Goal: Check status: Check status

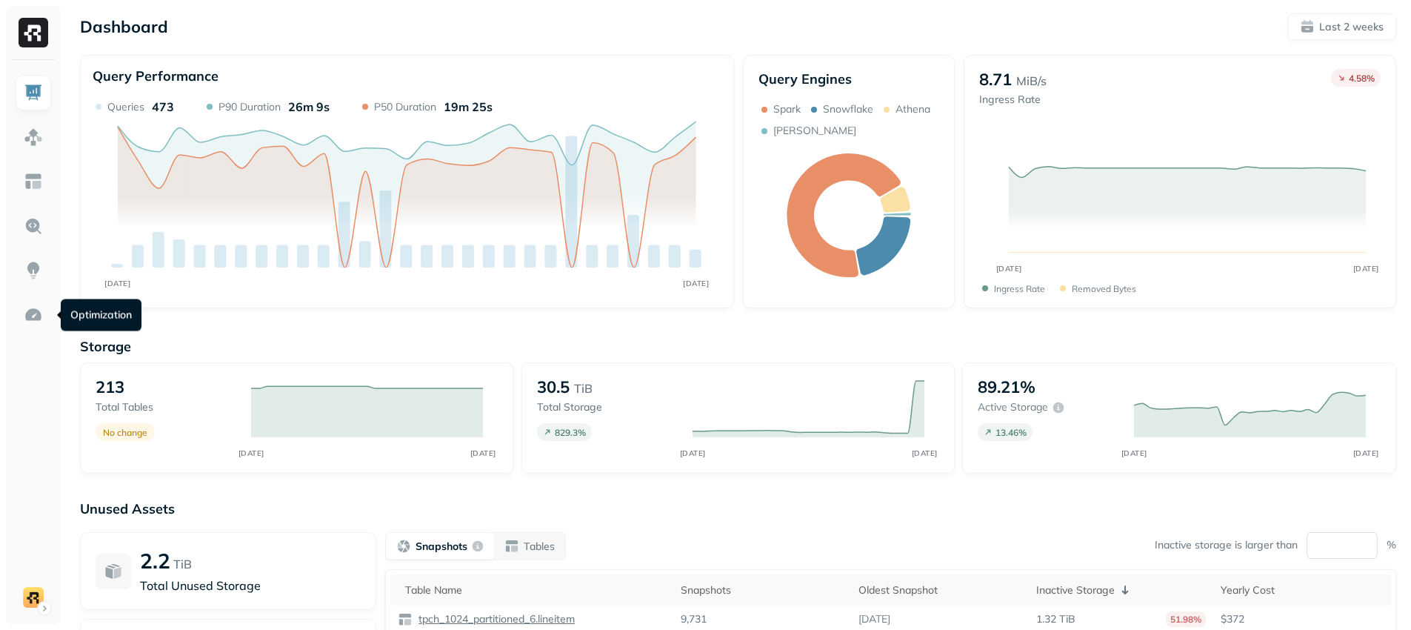
click at [43, 316] on link at bounding box center [34, 315] width 36 height 36
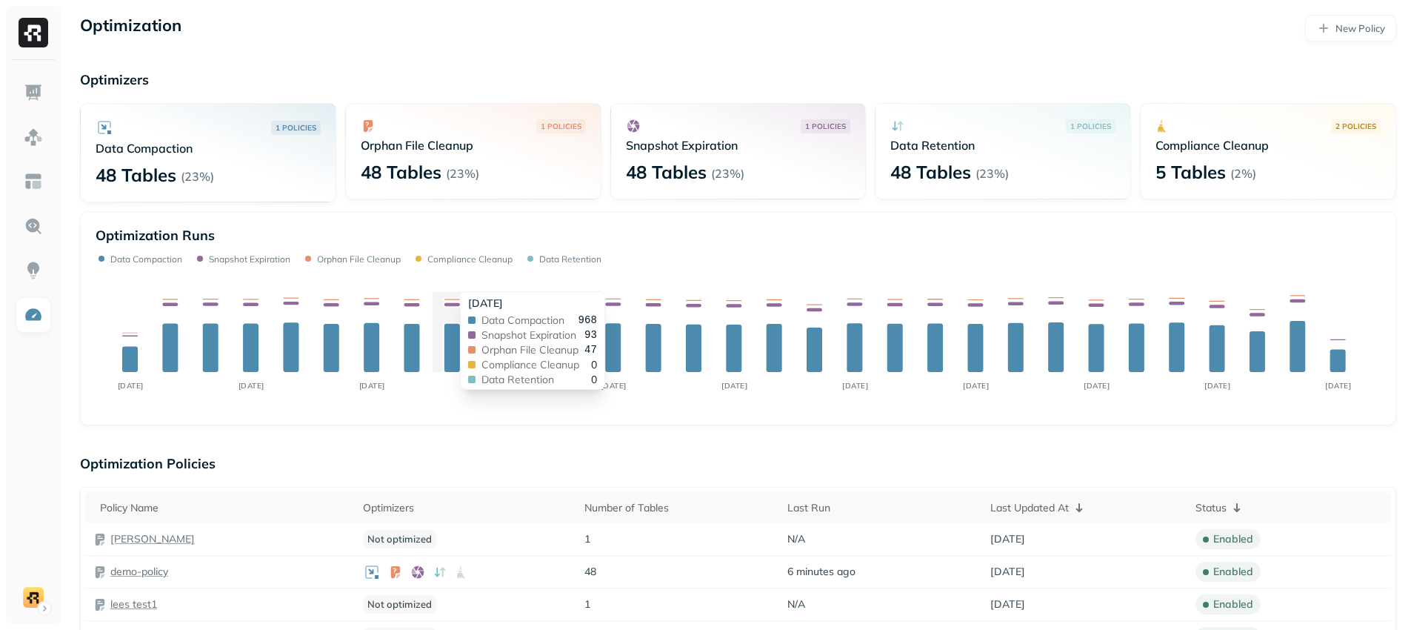
click at [468, 300] on div "[DATE]" at bounding box center [532, 303] width 129 height 14
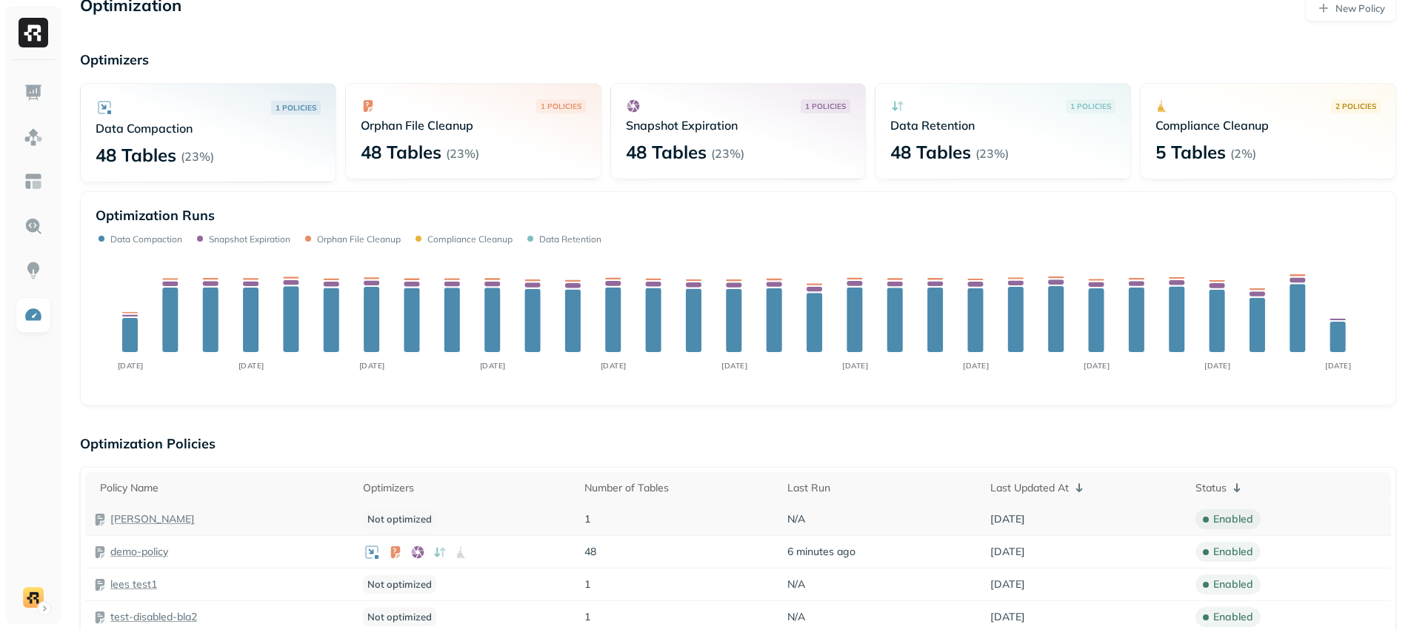
scroll to position [30, 0]
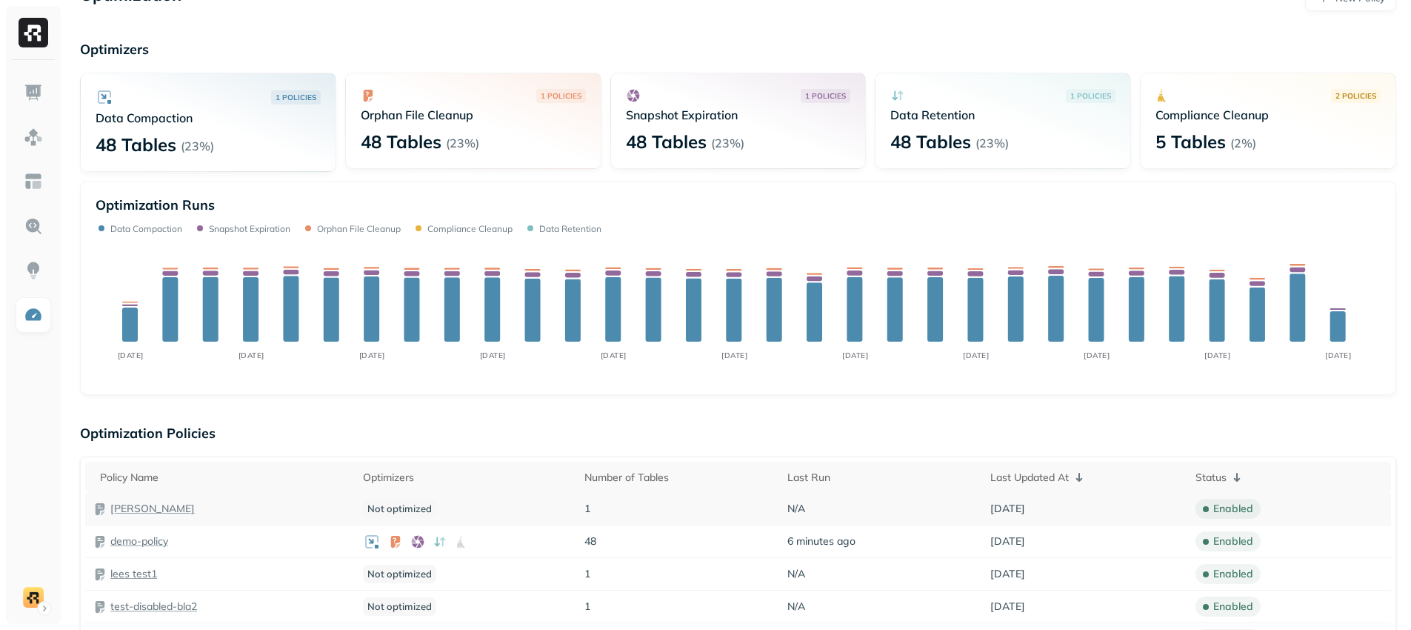
click at [537, 500] on div "Not optimized" at bounding box center [466, 508] width 207 height 19
click at [549, 541] on div at bounding box center [466, 541] width 207 height 18
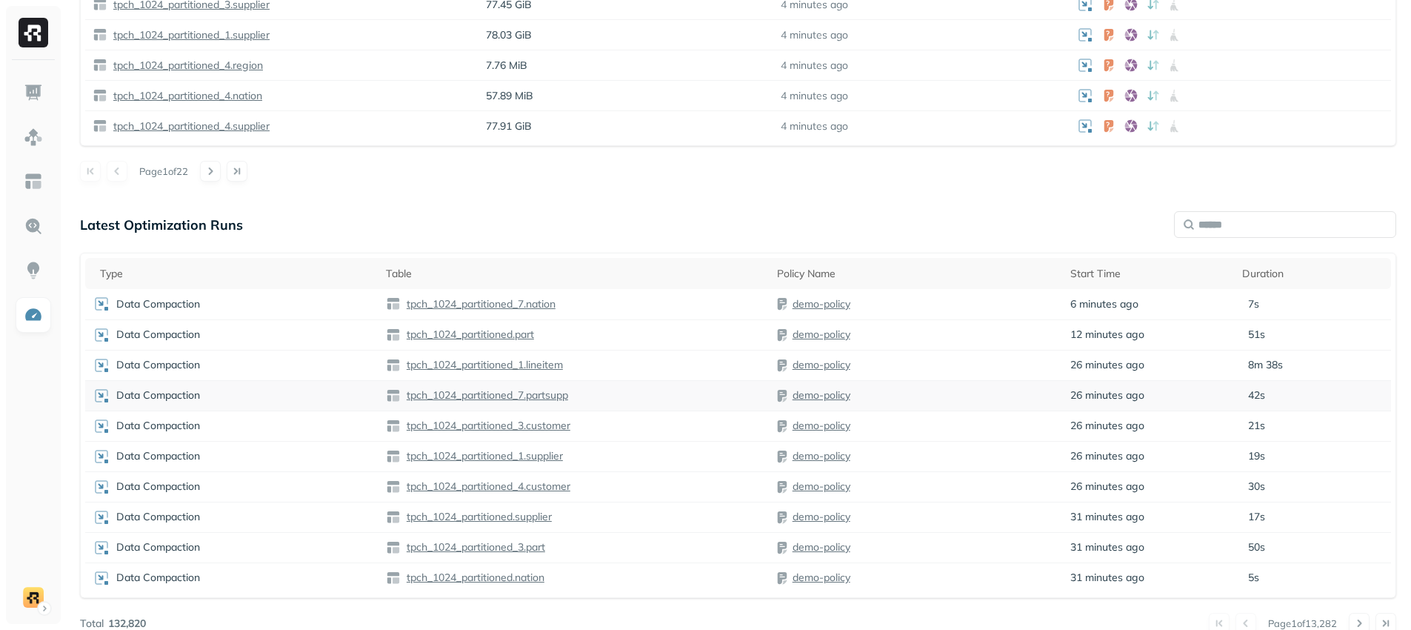
scroll to position [1161, 0]
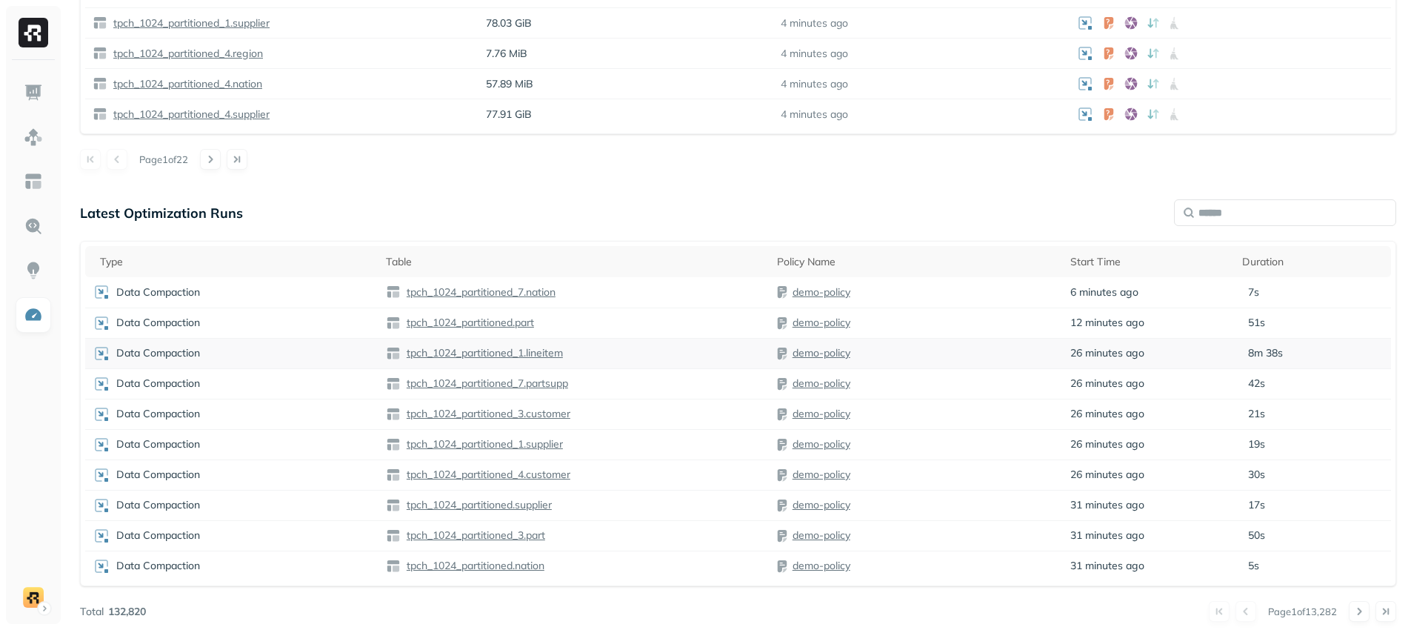
click at [606, 348] on div "tpch_1024_partitioned_1.lineitem" at bounding box center [574, 353] width 376 height 15
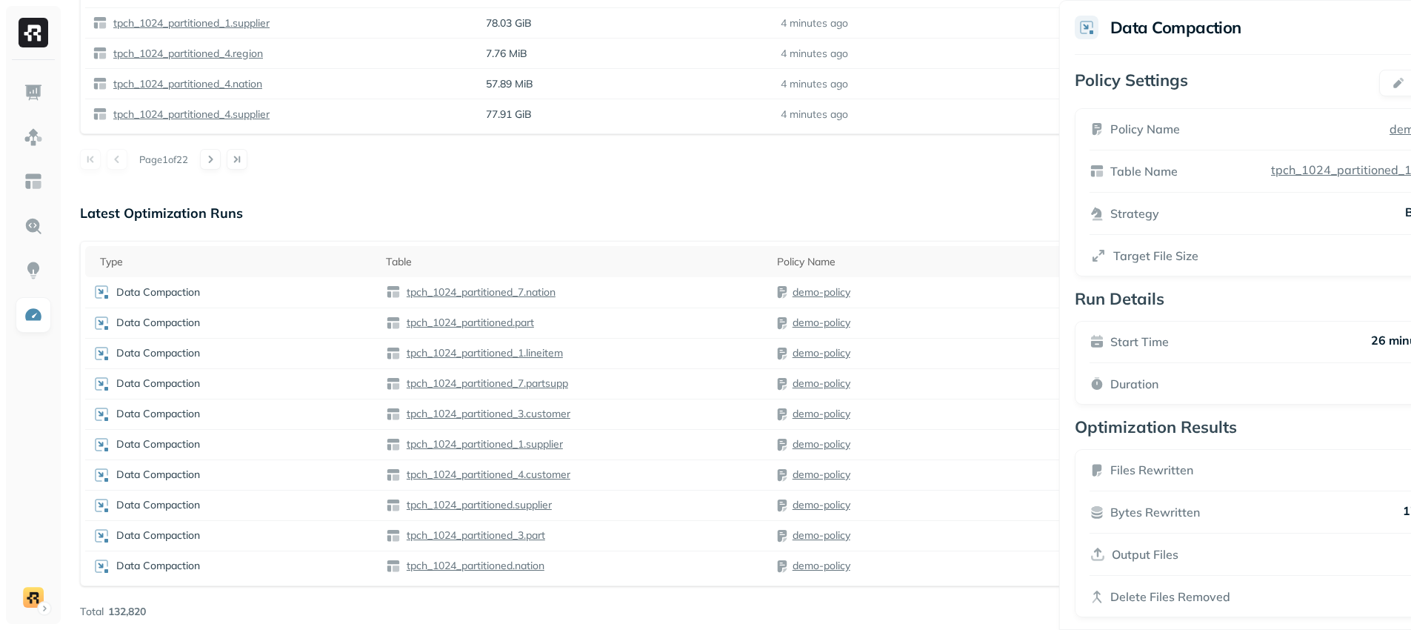
drag, startPoint x: 1008, startPoint y: 80, endPoint x: 1022, endPoint y: 99, distance: 23.3
click at [1075, 96] on p "Policy Settings" at bounding box center [1131, 83] width 113 height 27
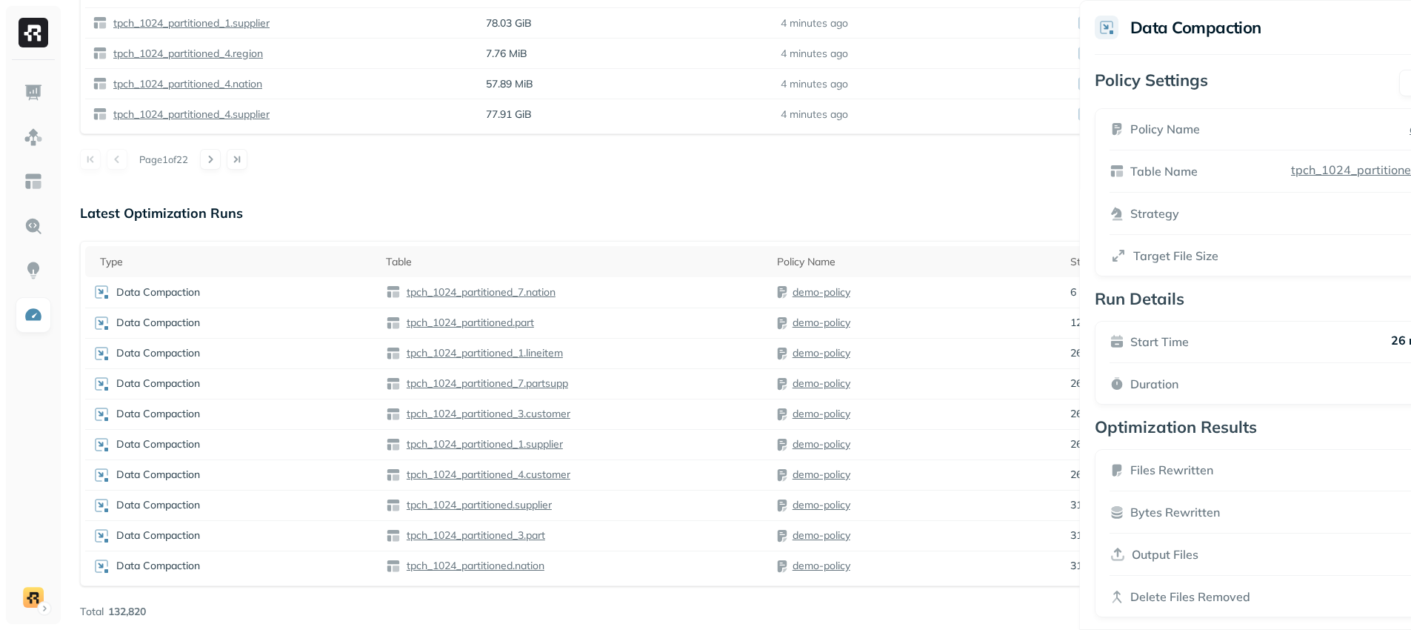
drag, startPoint x: 1017, startPoint y: 84, endPoint x: 1016, endPoint y: 99, distance: 14.1
click at [1095, 96] on p "Policy Settings" at bounding box center [1151, 83] width 113 height 27
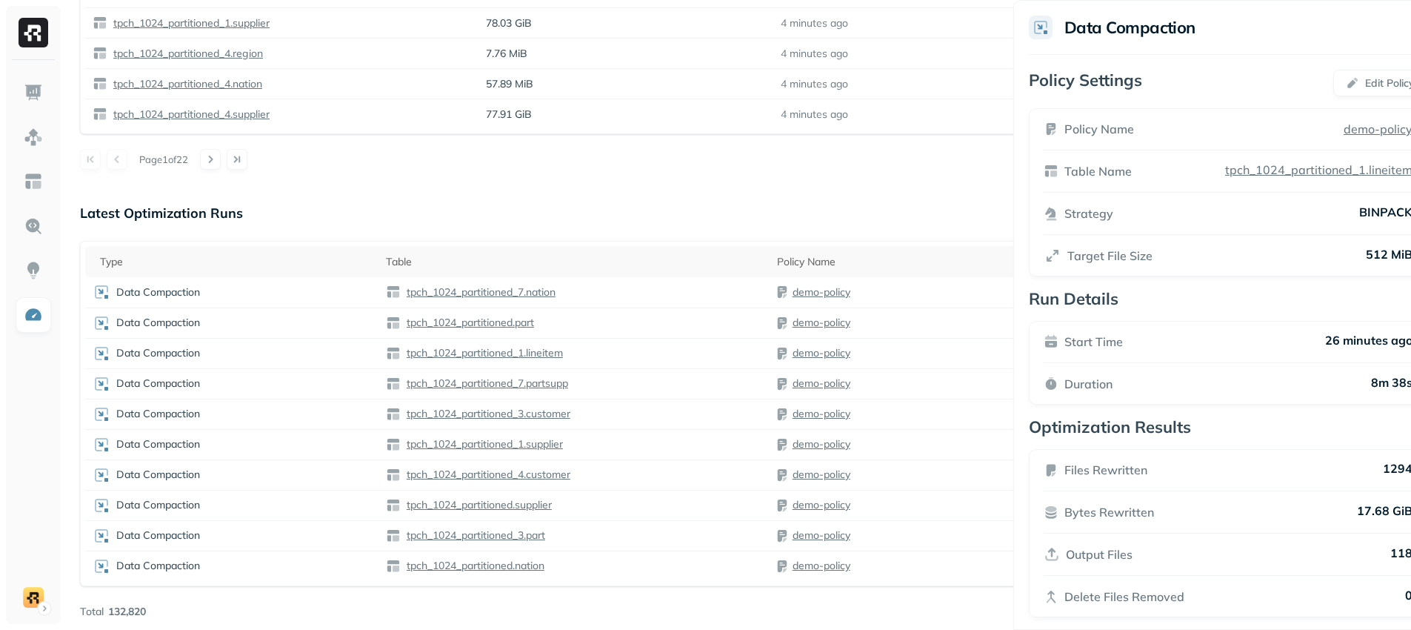
drag, startPoint x: 1043, startPoint y: 87, endPoint x: 1022, endPoint y: 101, distance: 25.5
click at [1029, 96] on p "Policy Settings" at bounding box center [1085, 83] width 113 height 27
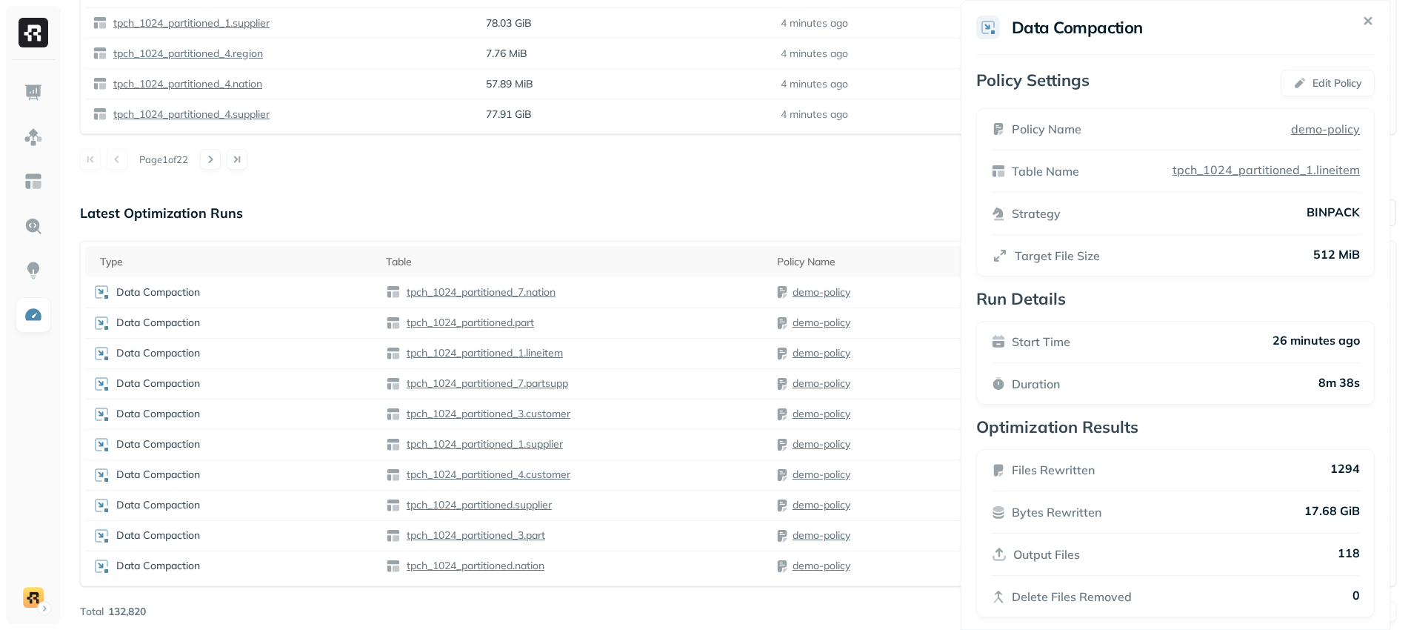
drag, startPoint x: 1157, startPoint y: 93, endPoint x: 1006, endPoint y: 105, distance: 150.9
click at [976, 96] on div "Policy Settings Edit Policy" at bounding box center [1175, 83] width 398 height 27
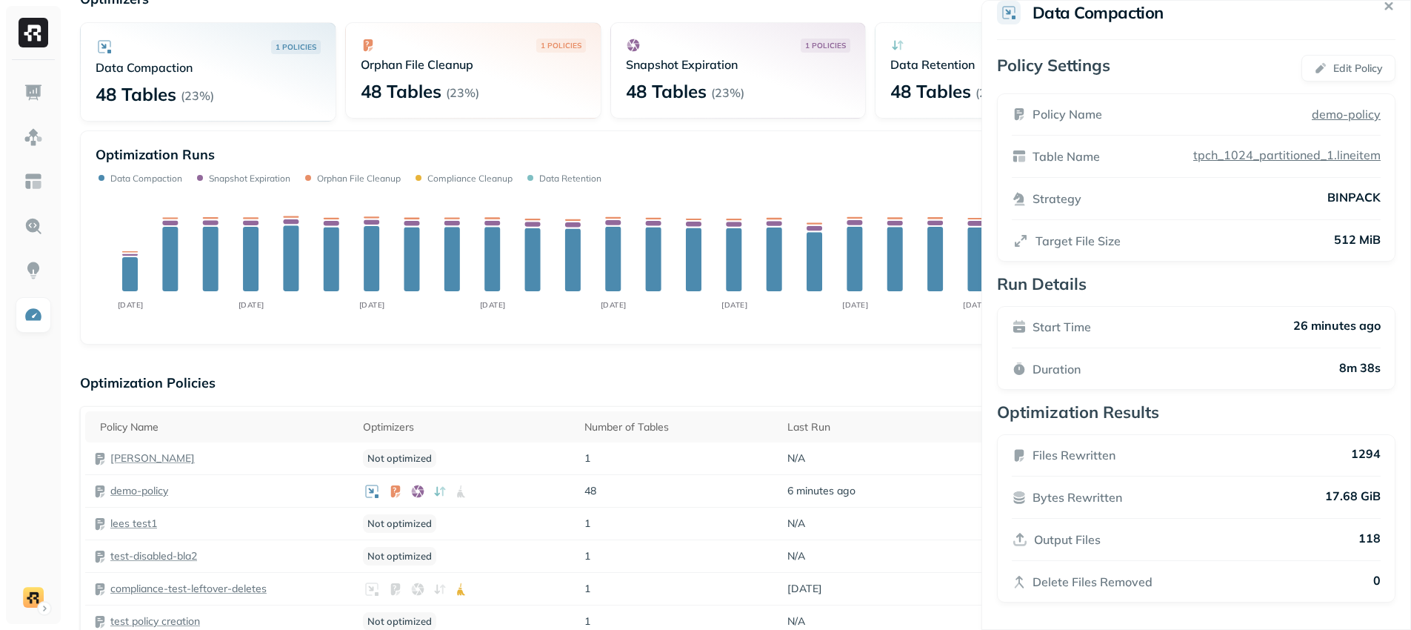
scroll to position [0, 0]
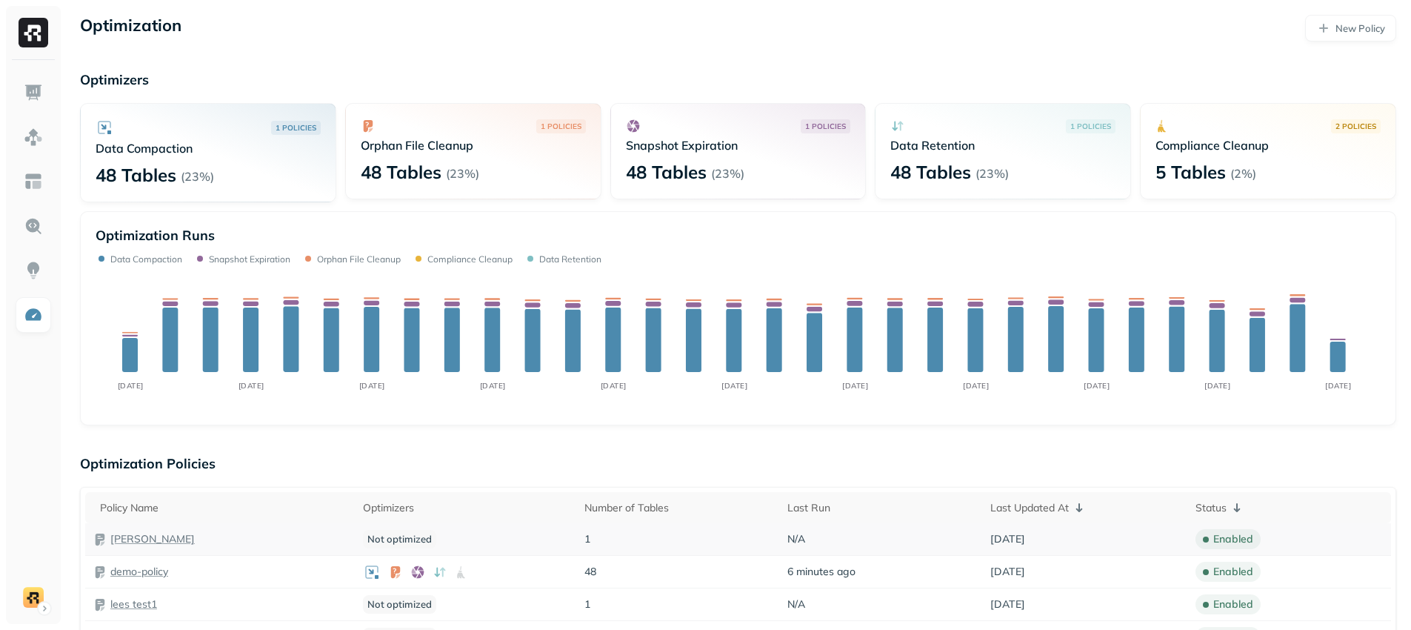
click at [955, 541] on td "N/A" at bounding box center [881, 539] width 203 height 33
click at [1015, 539] on span "[DATE]" at bounding box center [1007, 539] width 35 height 14
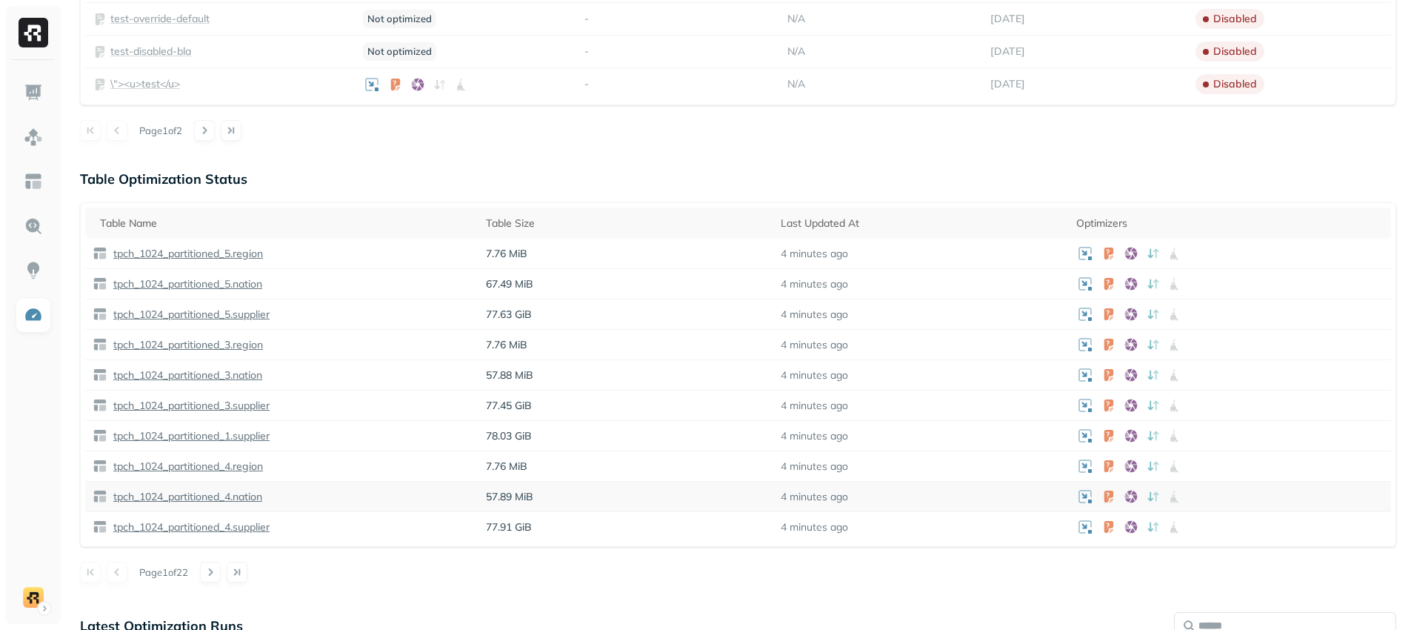
scroll to position [767, 0]
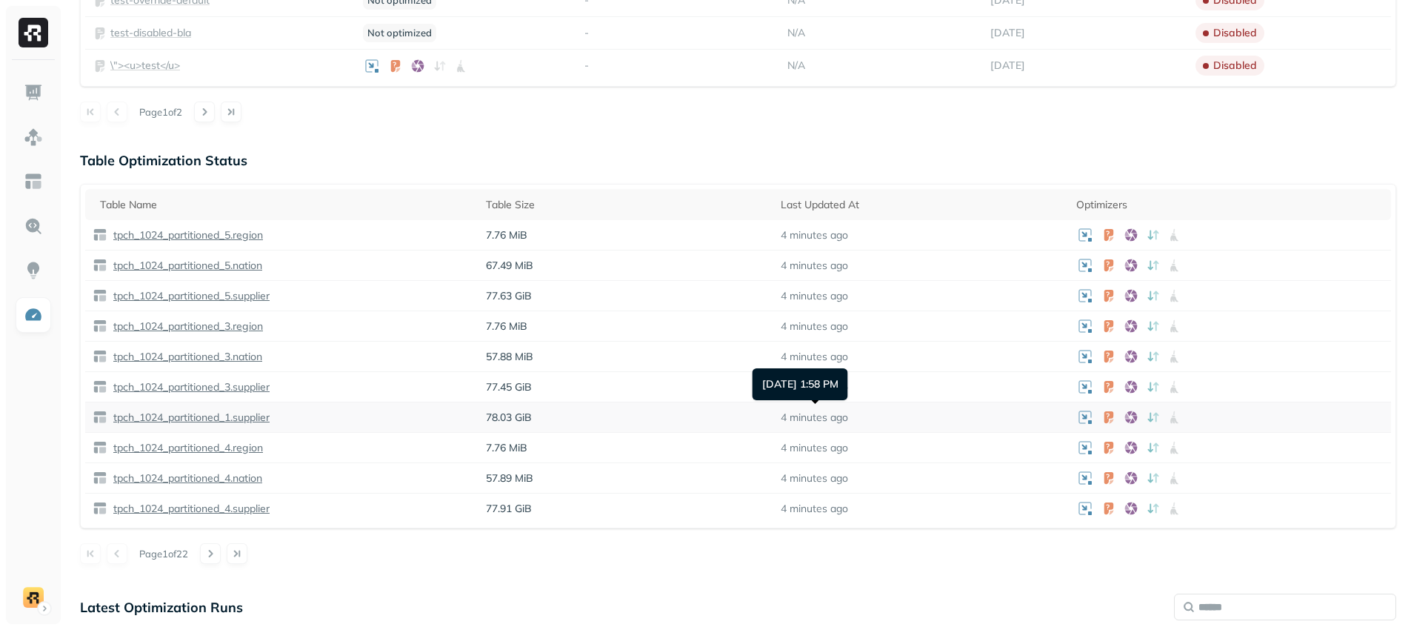
click at [822, 413] on p "4 minutes ago" at bounding box center [814, 417] width 67 height 14
click at [831, 455] on td "4 minutes ago" at bounding box center [920, 448] width 295 height 30
click at [247, 415] on p "tpch_1024_partitioned_1.supplier" at bounding box center [189, 417] width 159 height 14
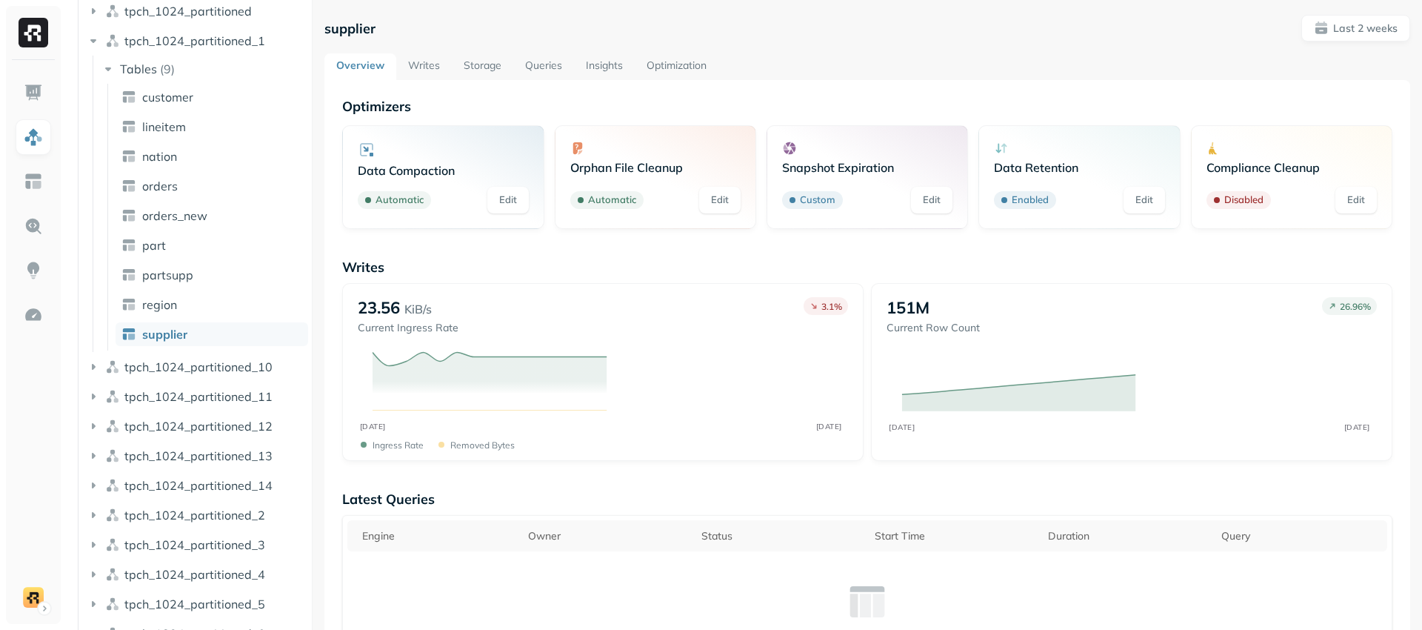
scroll to position [372, 0]
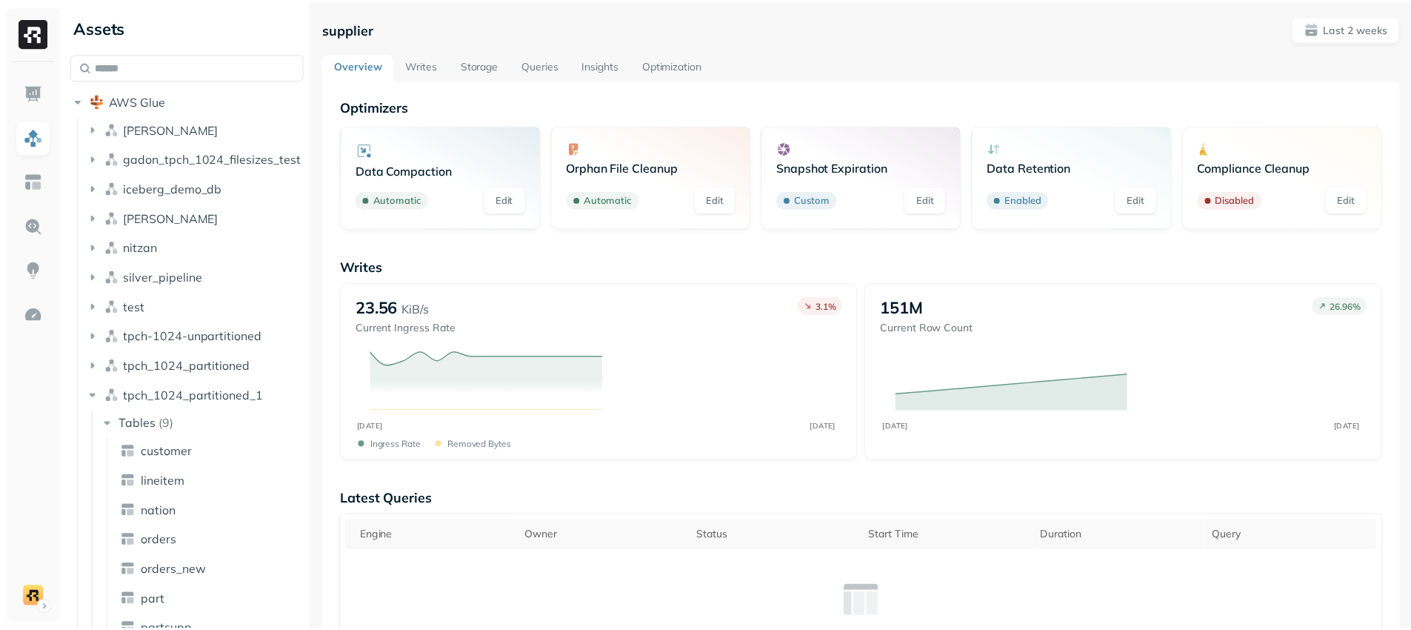
scroll to position [767, 0]
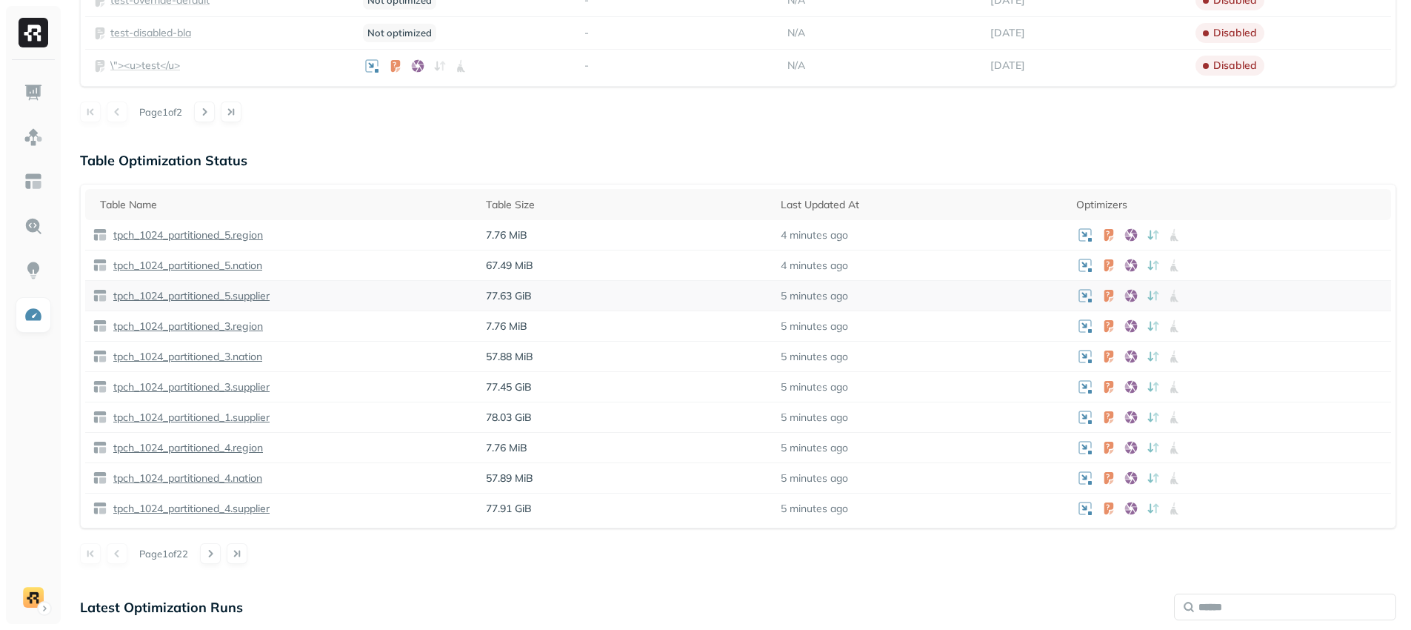
click at [331, 284] on td "tpch_1024_partitioned_5.supplier" at bounding box center [281, 296] width 393 height 30
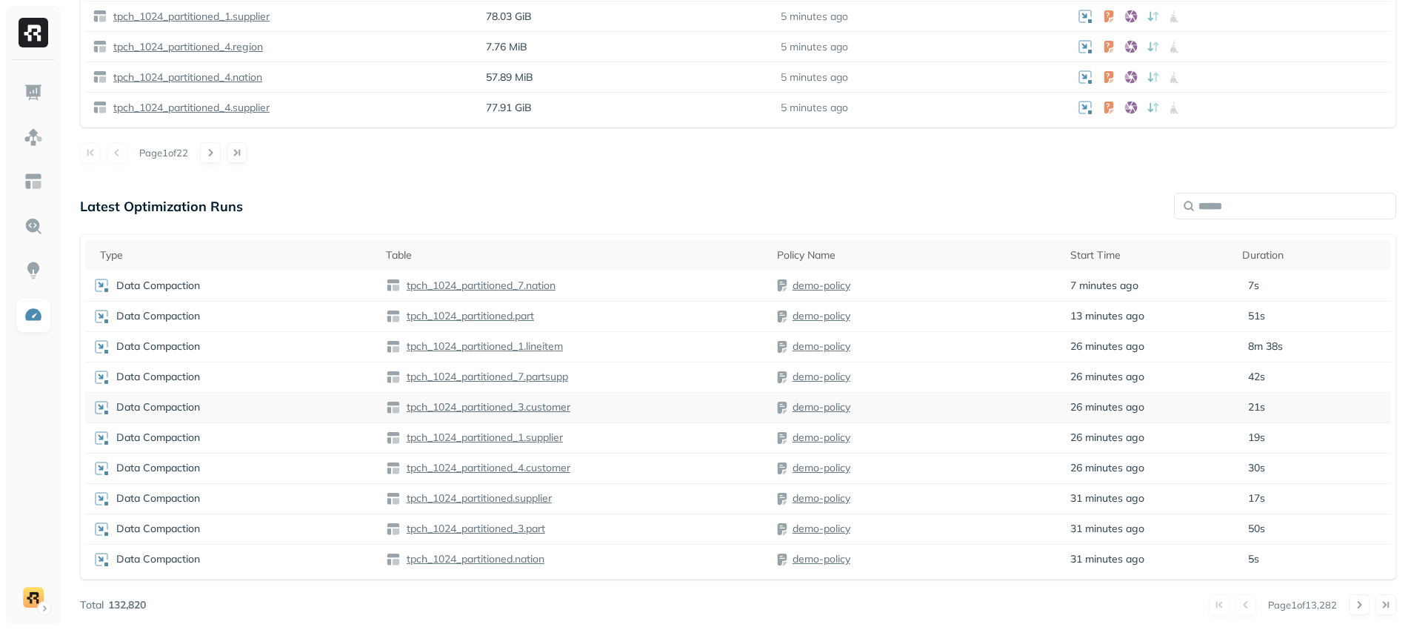
click at [631, 411] on div "tpch_1024_partitioned_3.customer" at bounding box center [574, 407] width 376 height 15
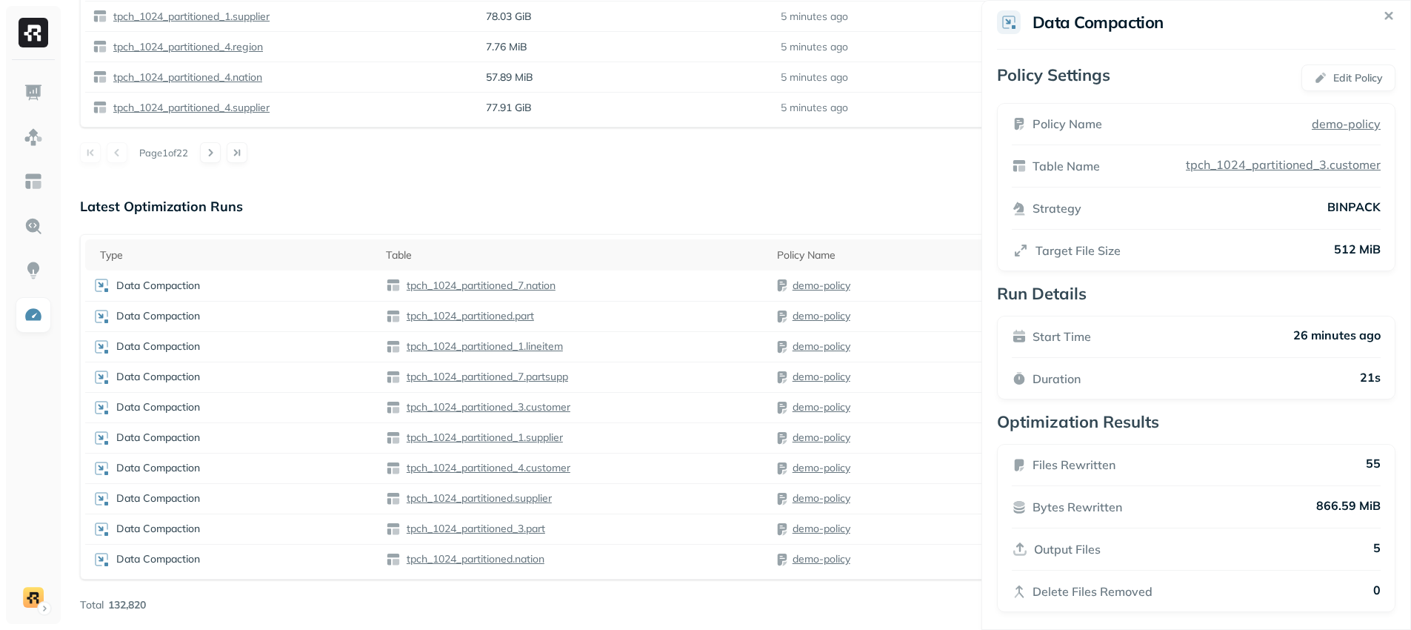
scroll to position [15, 0]
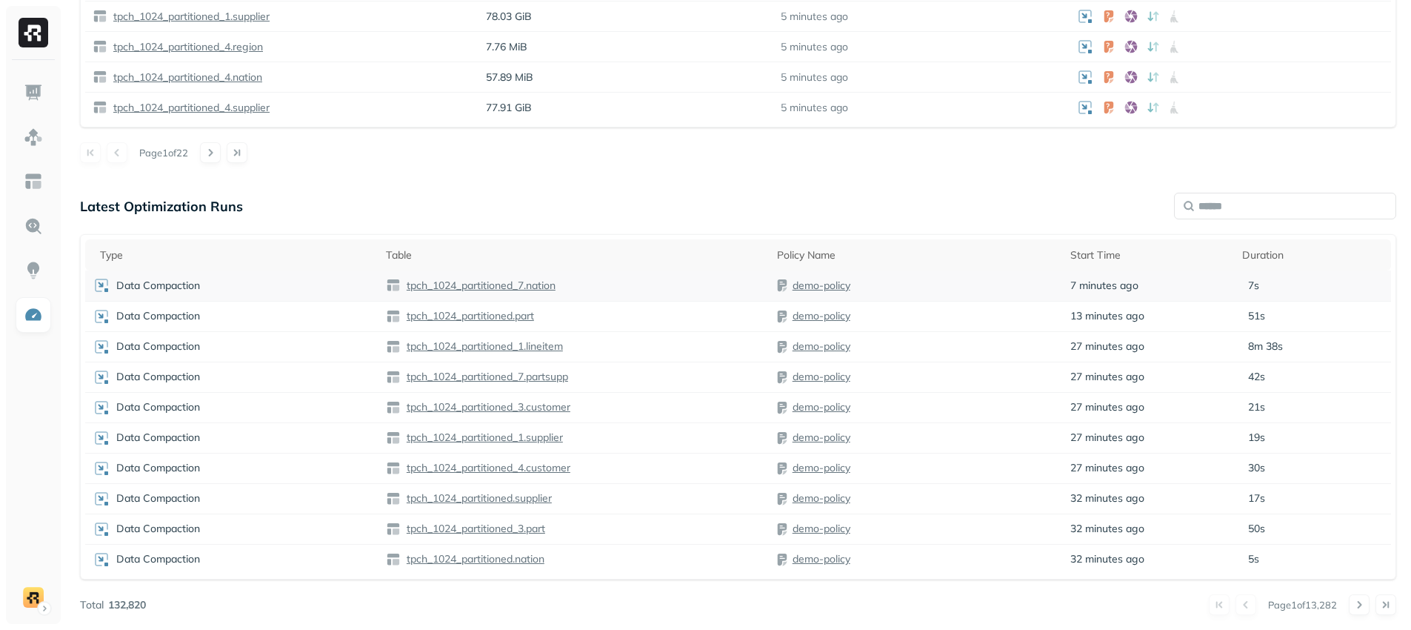
click at [263, 295] on td "Data Compaction" at bounding box center [231, 285] width 293 height 30
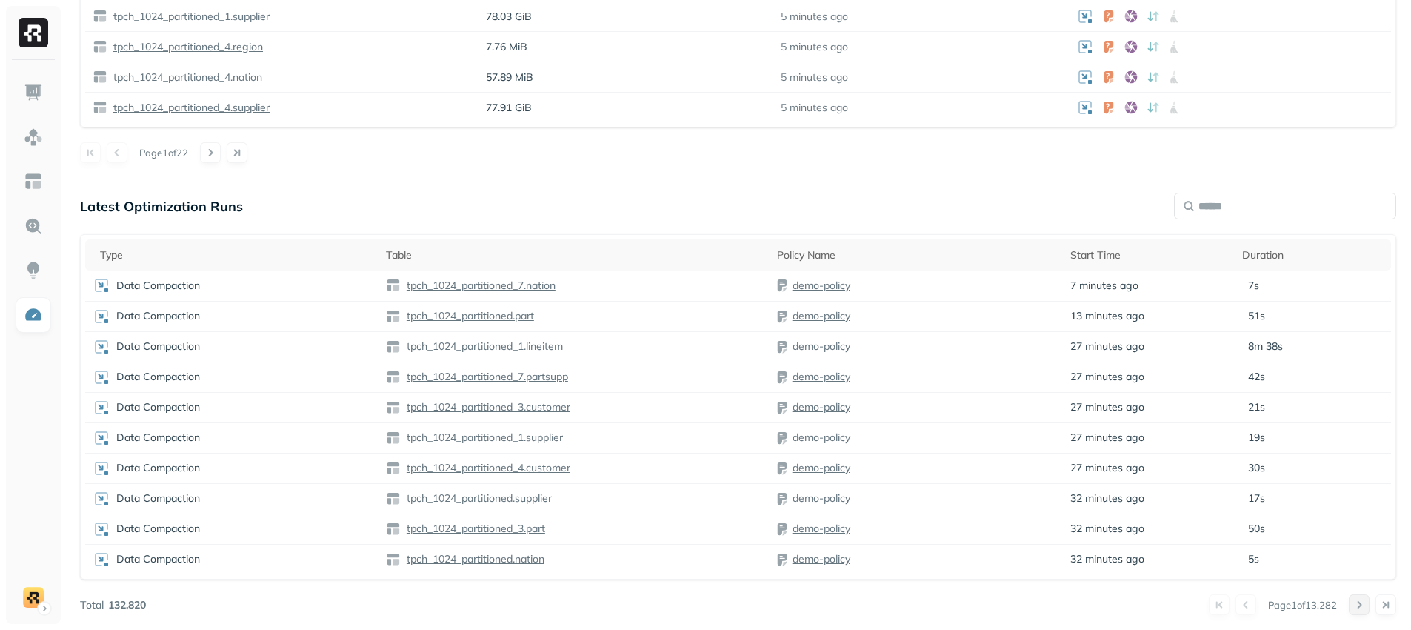
click at [1355, 604] on button at bounding box center [1359, 604] width 21 height 21
click at [1363, 606] on button at bounding box center [1359, 604] width 21 height 21
click at [1360, 607] on button at bounding box center [1359, 604] width 21 height 21
click at [1369, 604] on button at bounding box center [1359, 604] width 21 height 21
click at [269, 341] on div "Orphan File Cleanup" at bounding box center [232, 346] width 278 height 15
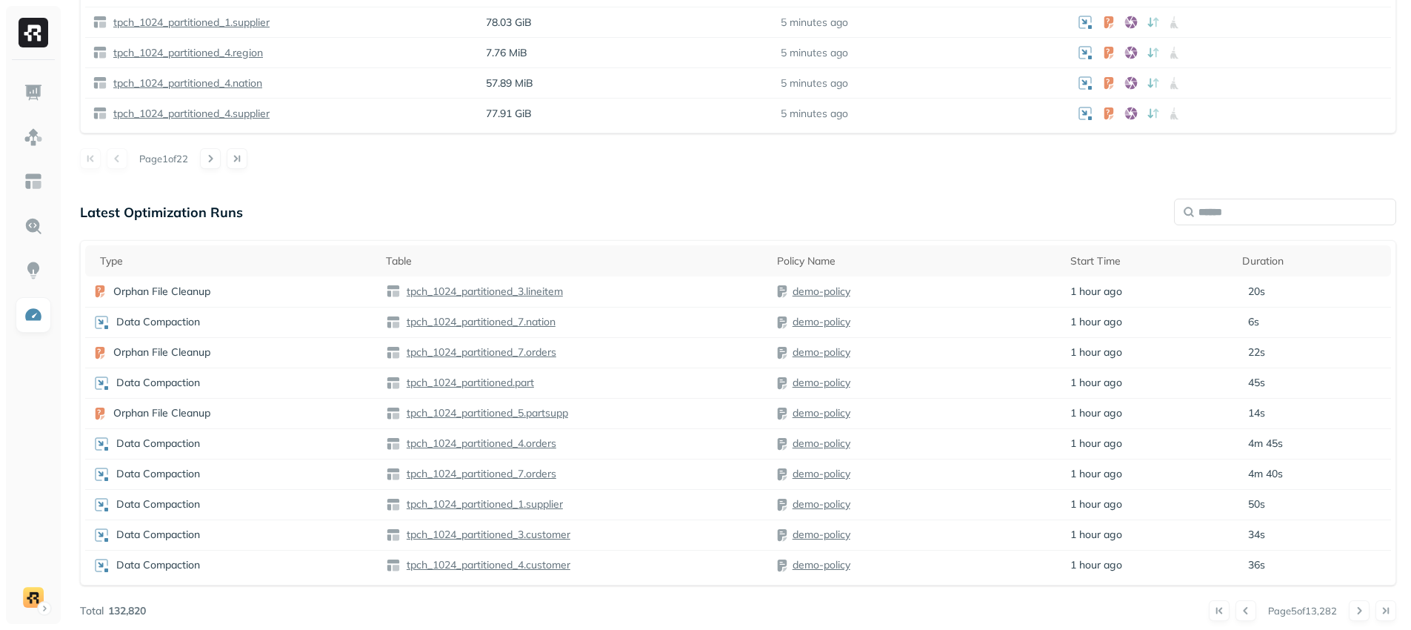
scroll to position [1167, 0]
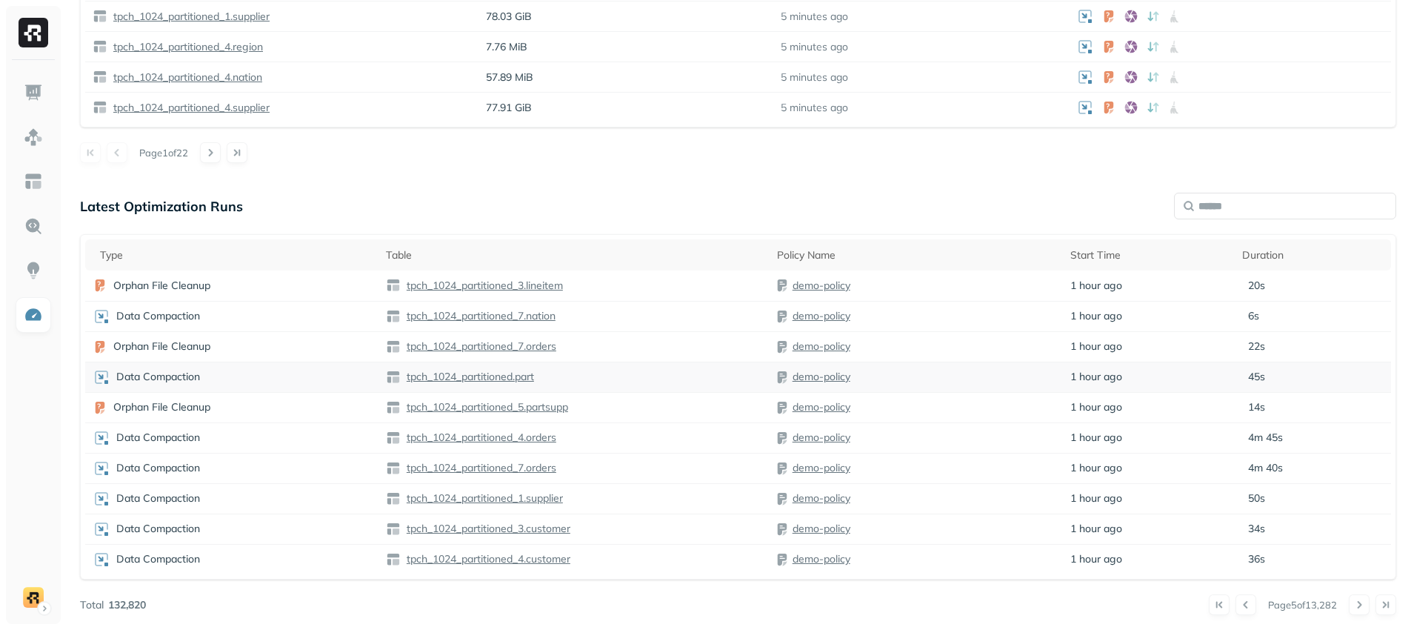
click at [282, 377] on div "Data Compaction" at bounding box center [232, 377] width 278 height 18
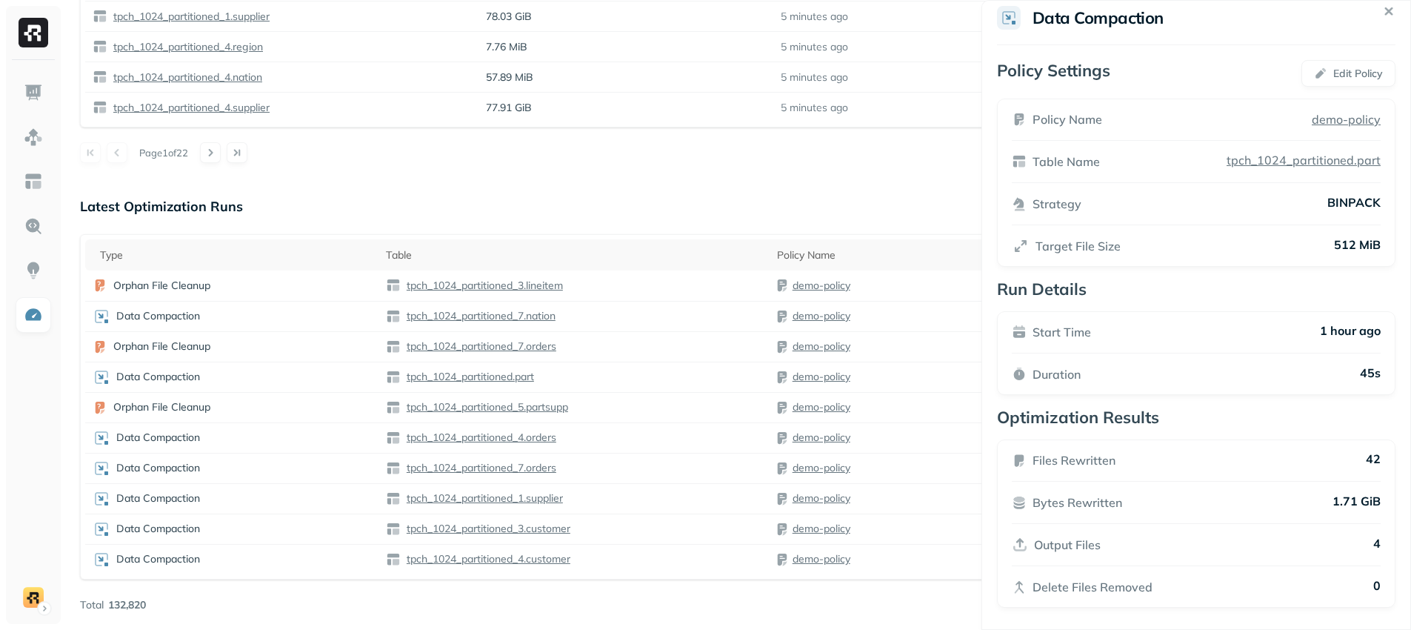
scroll to position [15, 0]
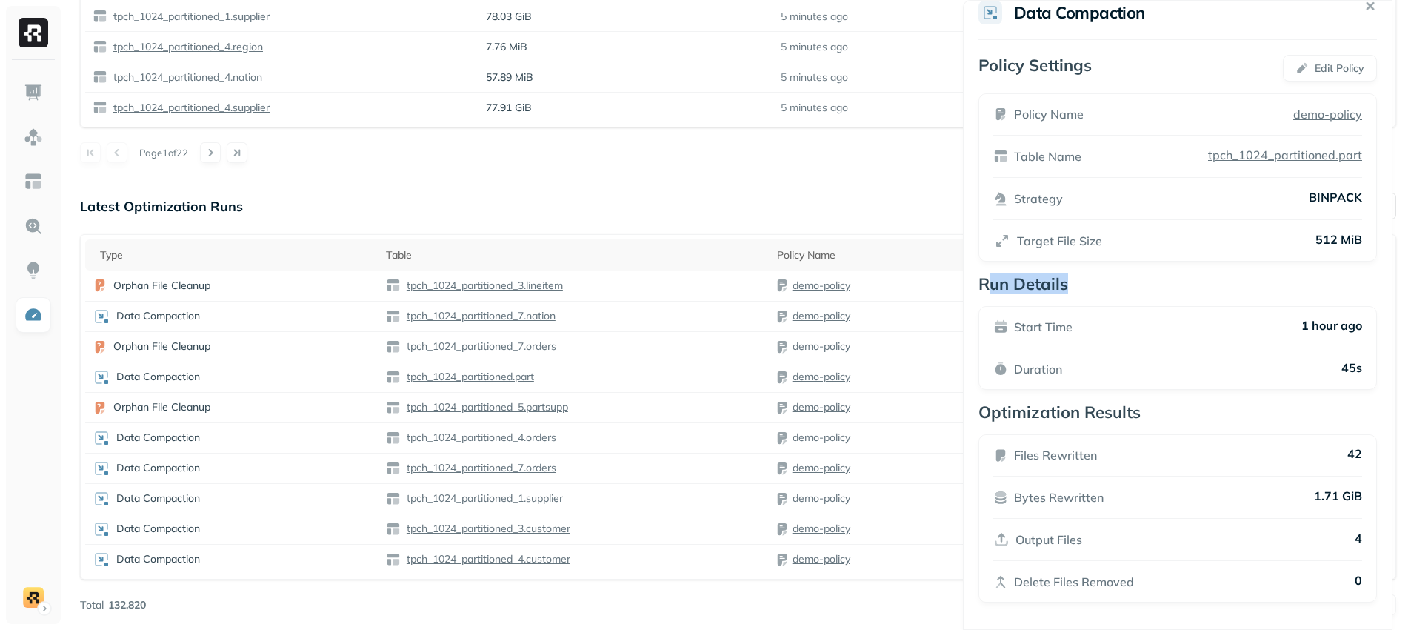
drag, startPoint x: 1115, startPoint y: 296, endPoint x: 991, endPoint y: 285, distance: 124.9
click at [991, 285] on div "Data Compaction Policy Settings Edit Policy Policy Name demo-policy Table Name …" at bounding box center [1178, 315] width 430 height 630
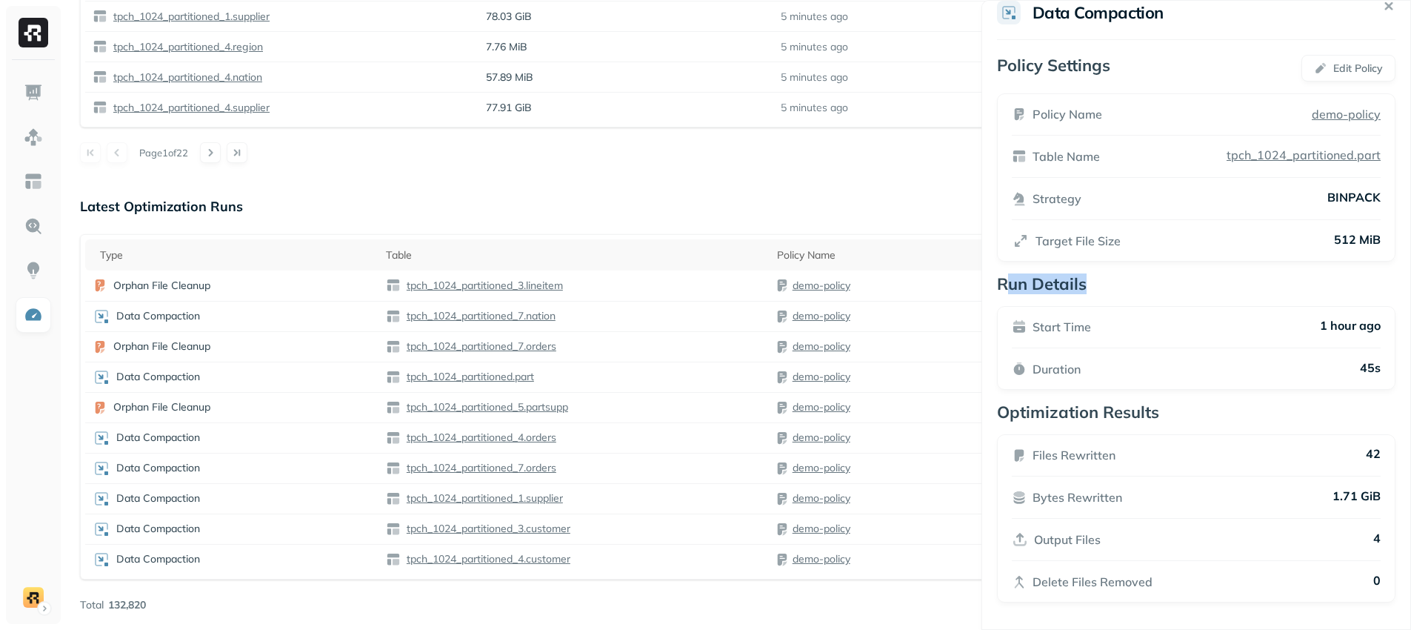
click at [1066, 287] on p "Run Details" at bounding box center [1196, 283] width 398 height 21
click at [1089, 290] on p "Run Details" at bounding box center [1196, 283] width 398 height 21
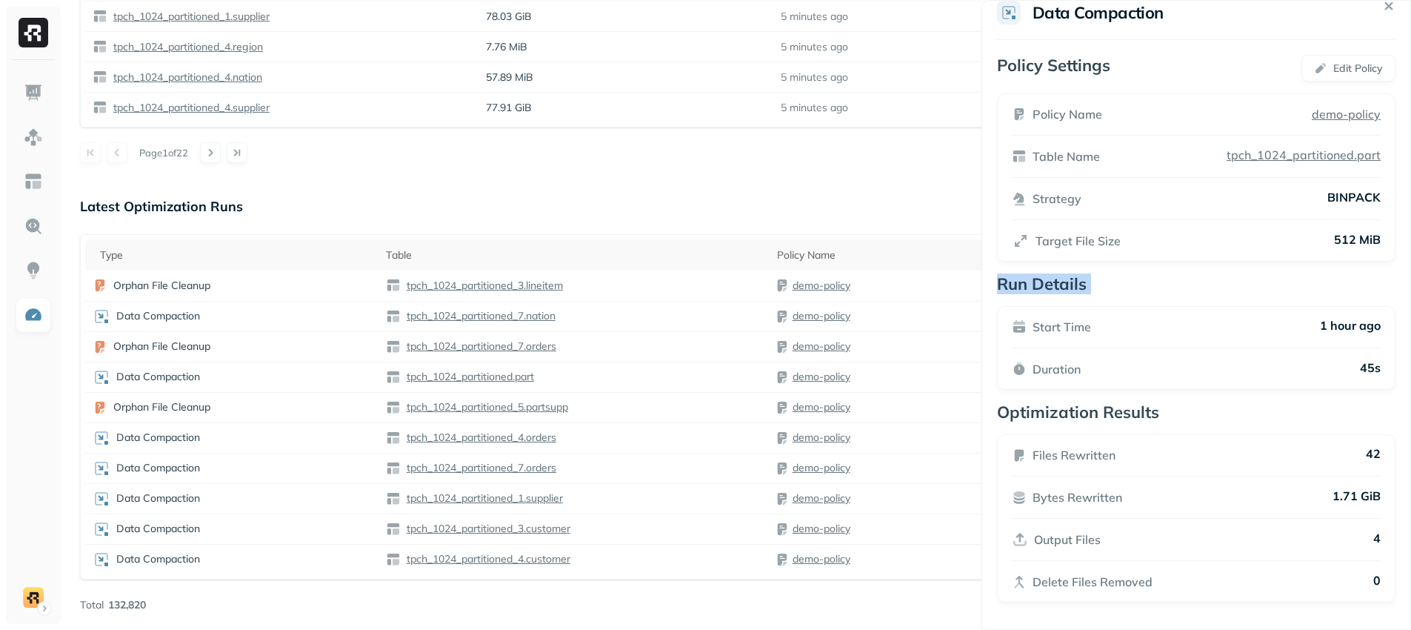
click at [1089, 290] on p "Run Details" at bounding box center [1196, 283] width 398 height 21
click at [1084, 235] on p "Target File Size" at bounding box center [1077, 241] width 85 height 18
click at [1041, 307] on div "Start Time 1 hour ago Duration 45s" at bounding box center [1196, 348] width 398 height 84
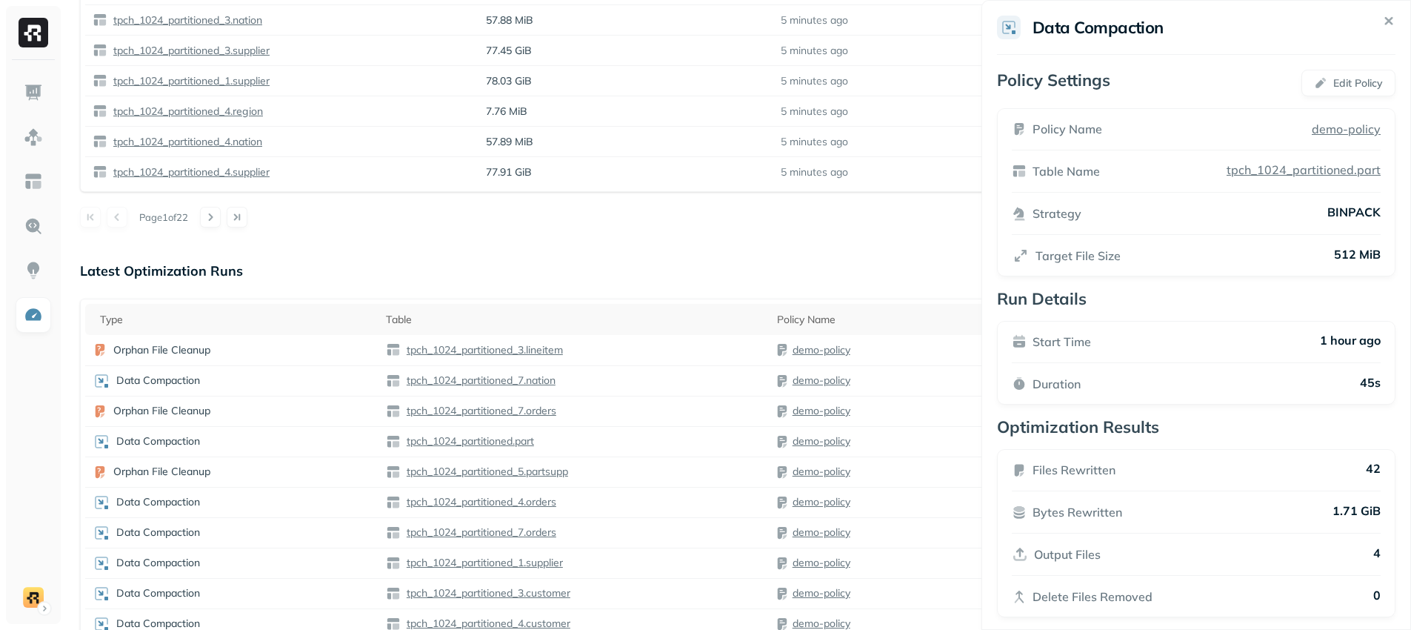
scroll to position [1167, 0]
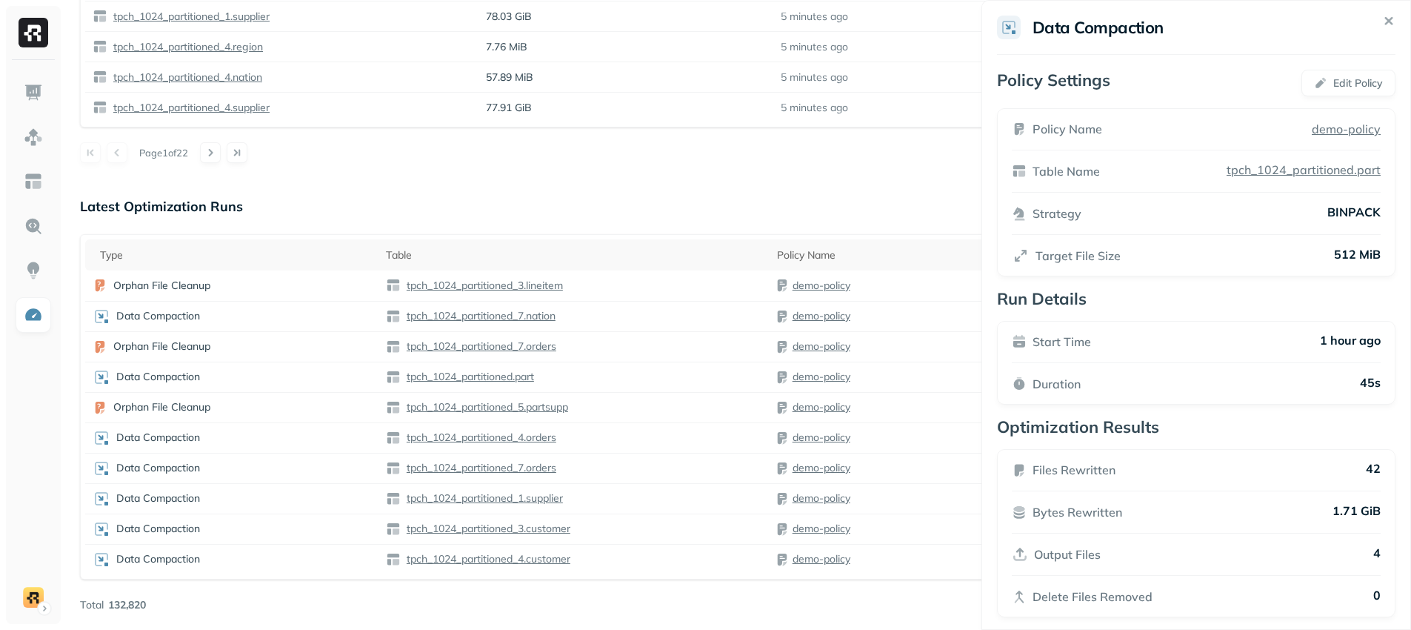
click at [1054, 16] on div "Data Compaction" at bounding box center [1080, 28] width 167 height 24
click at [1068, 19] on h2 "Data Compaction" at bounding box center [1097, 27] width 131 height 21
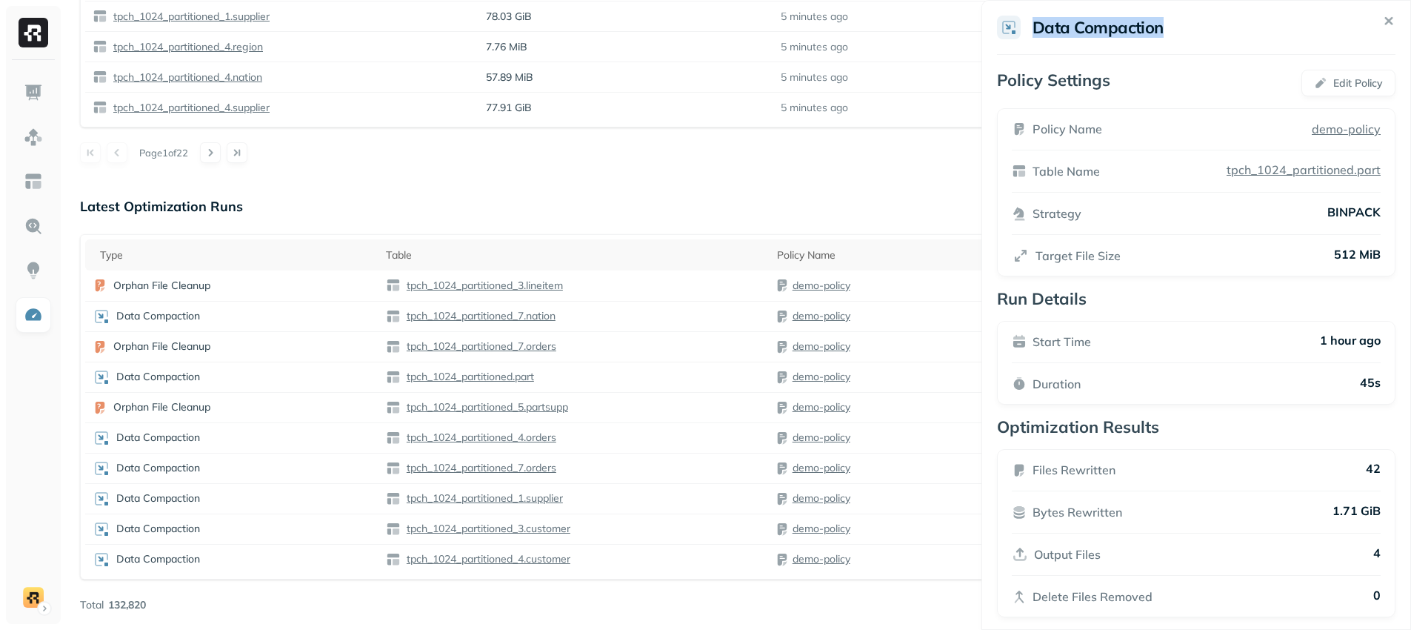
click at [1068, 19] on h2 "Data Compaction" at bounding box center [1097, 27] width 131 height 21
click at [1081, 76] on p "Policy Settings" at bounding box center [1053, 83] width 113 height 27
click at [1056, 24] on h2 "Data Compaction" at bounding box center [1097, 27] width 131 height 21
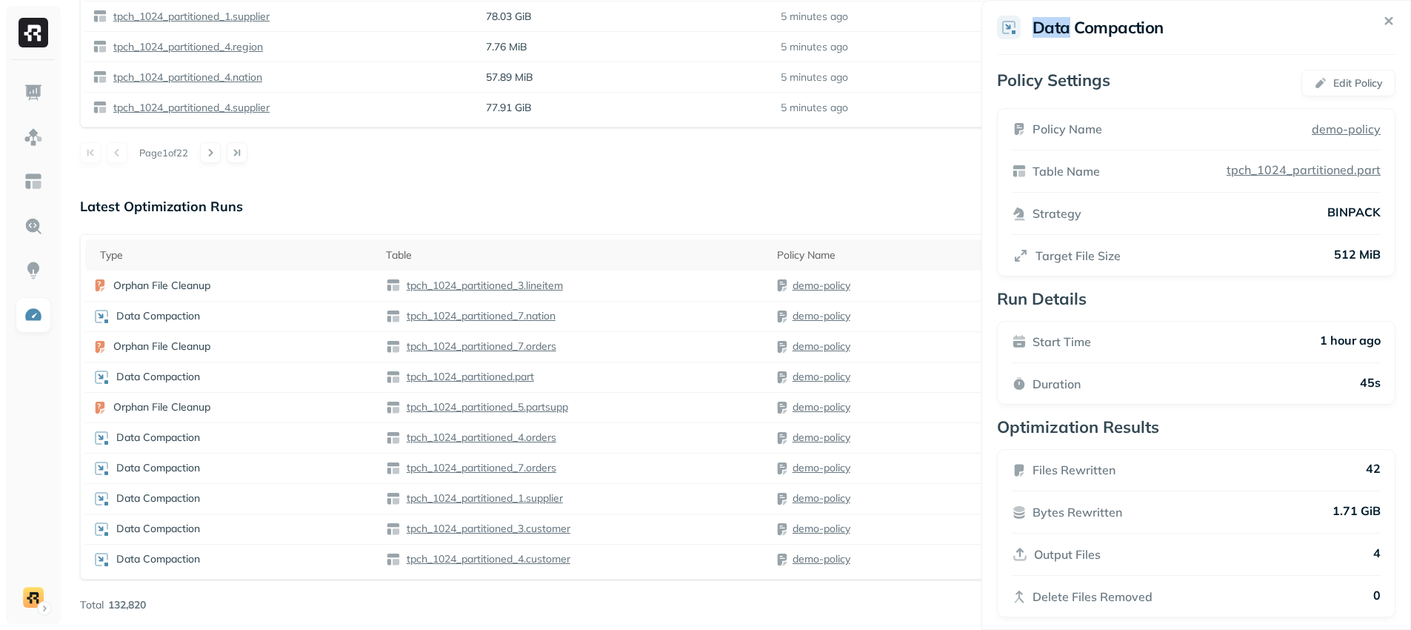
click at [1056, 24] on h2 "Data Compaction" at bounding box center [1097, 27] width 131 height 21
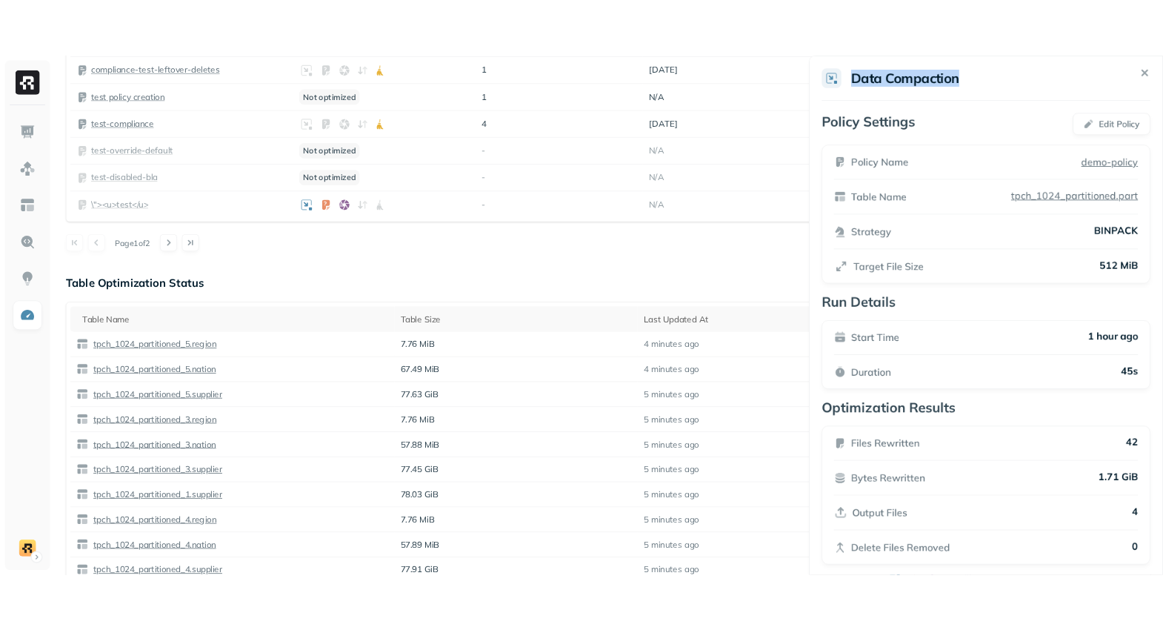
scroll to position [195, 0]
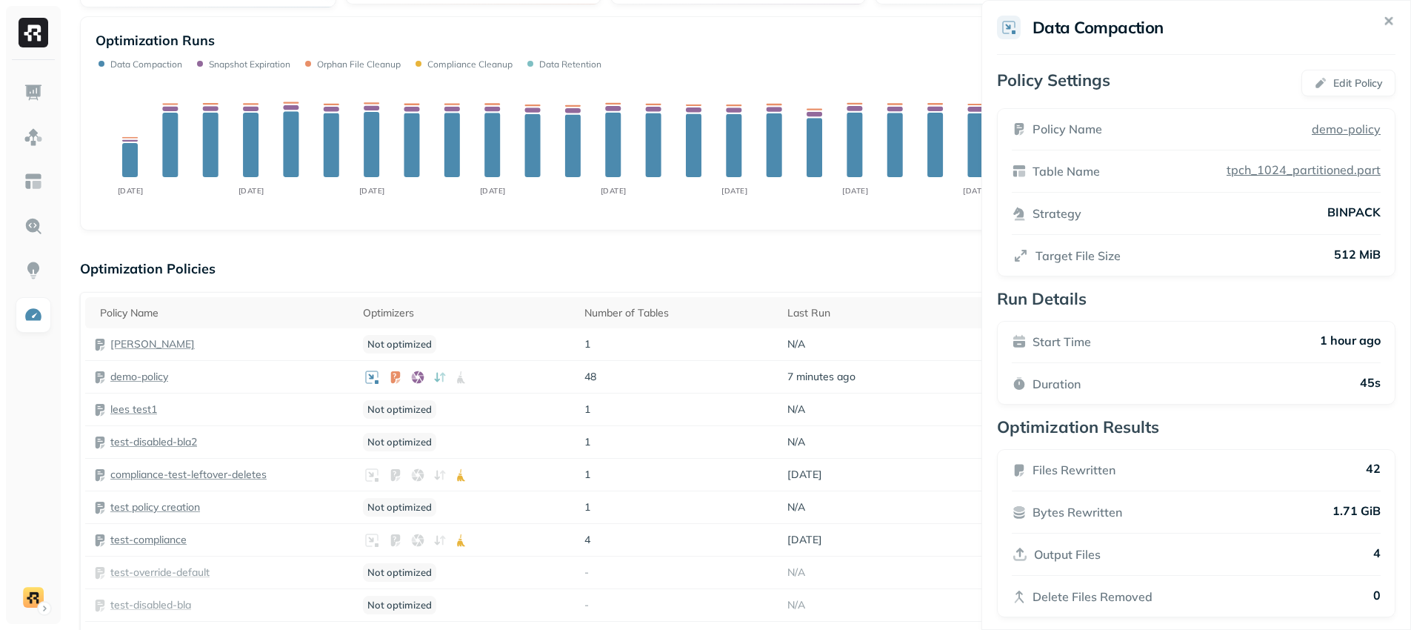
click at [1105, 30] on h2 "Data Compaction" at bounding box center [1097, 27] width 131 height 21
